Goal: Navigation & Orientation: Find specific page/section

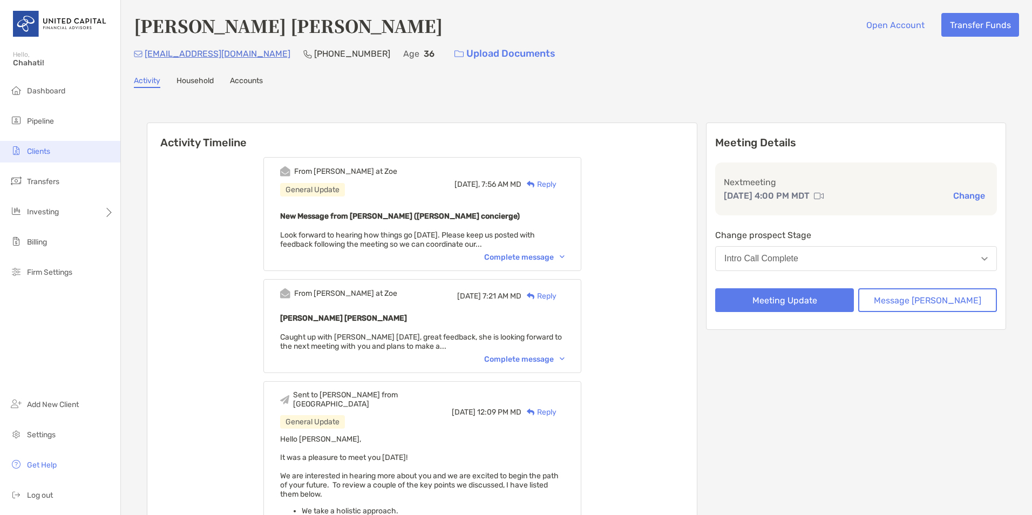
click at [38, 153] on span "Clients" at bounding box center [38, 151] width 23 height 9
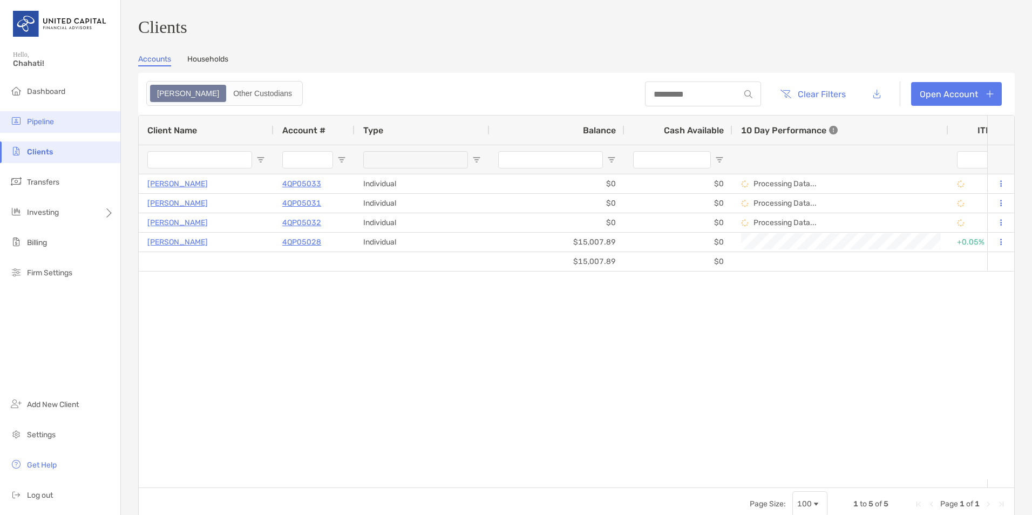
click at [36, 118] on span "Pipeline" at bounding box center [40, 121] width 27 height 9
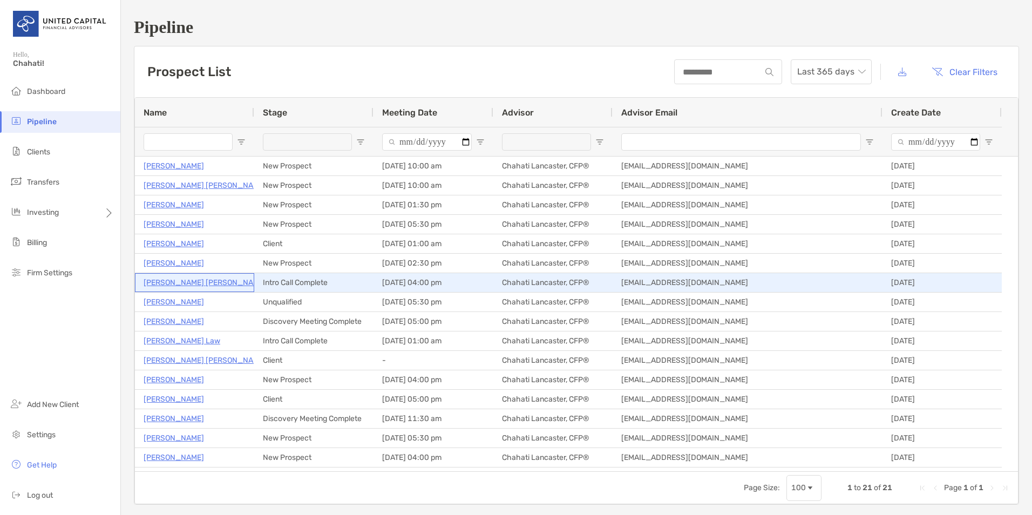
click at [208, 283] on p "[PERSON_NAME] [PERSON_NAME]" at bounding box center [205, 282] width 123 height 13
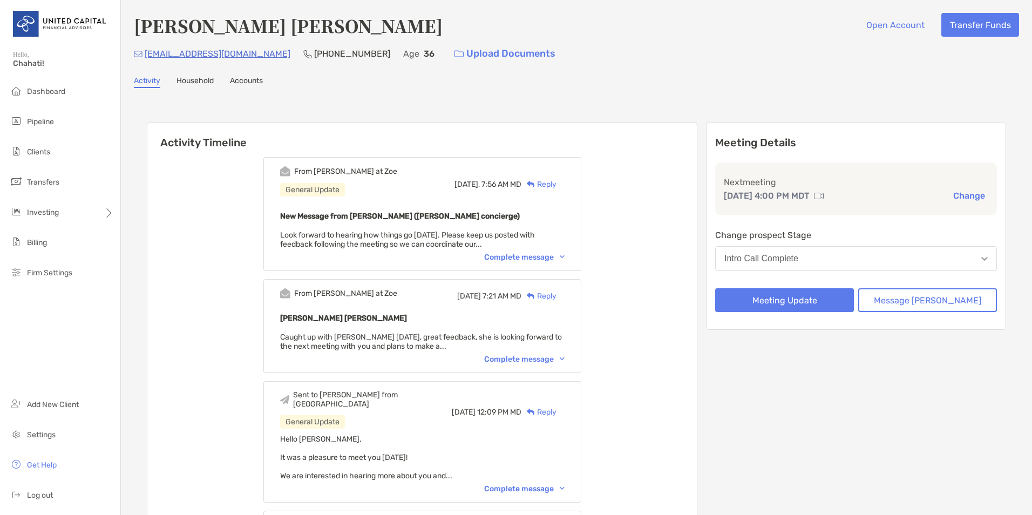
click at [768, 27] on div "Minoo Khorshidi Zadeh Open Account Transfer Funds" at bounding box center [576, 25] width 885 height 25
